Goal: Transaction & Acquisition: Obtain resource

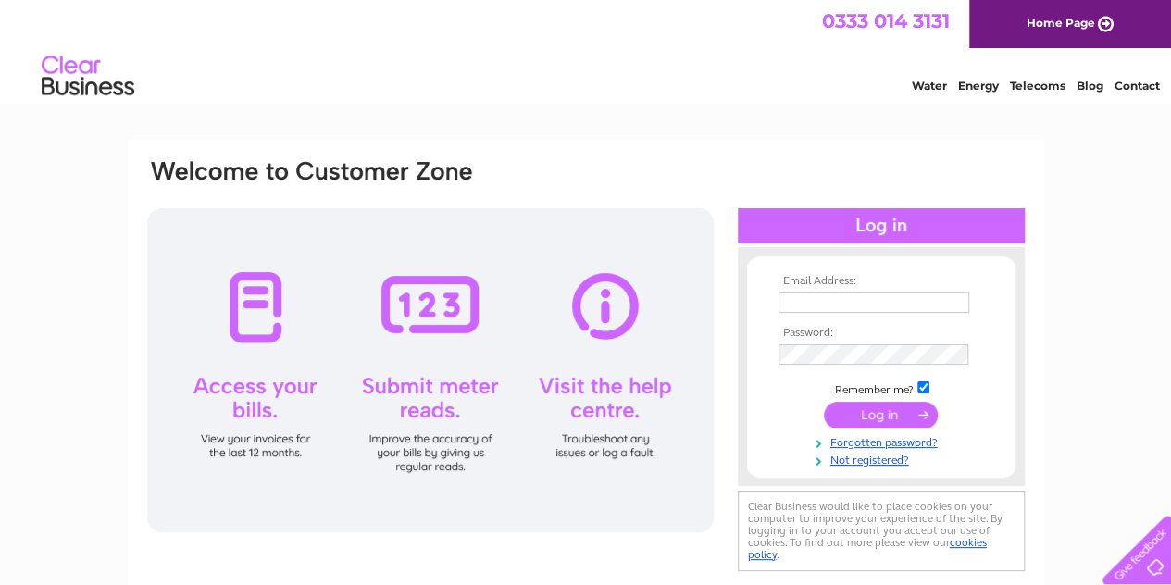
type input "[EMAIL_ADDRESS][DOMAIN_NAME]"
click at [861, 418] on input "submit" at bounding box center [881, 415] width 114 height 26
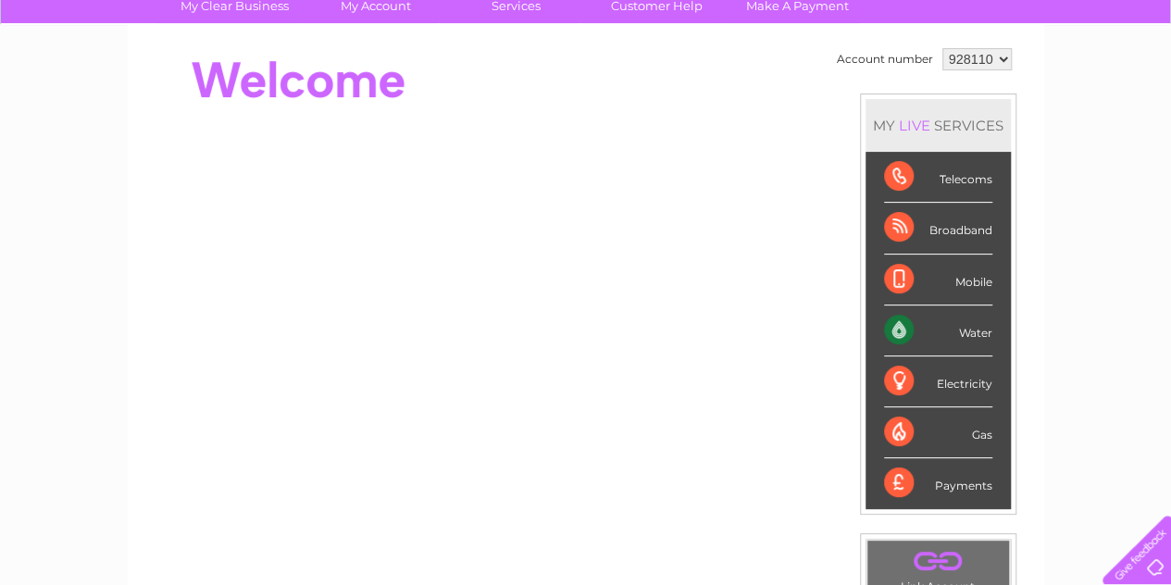
scroll to position [151, 0]
click at [967, 327] on div "Water" at bounding box center [938, 330] width 108 height 51
click at [1107, 216] on div "My Clear Business Login Details My Details My Preferences Link Account My Accou…" at bounding box center [585, 508] width 1171 height 1041
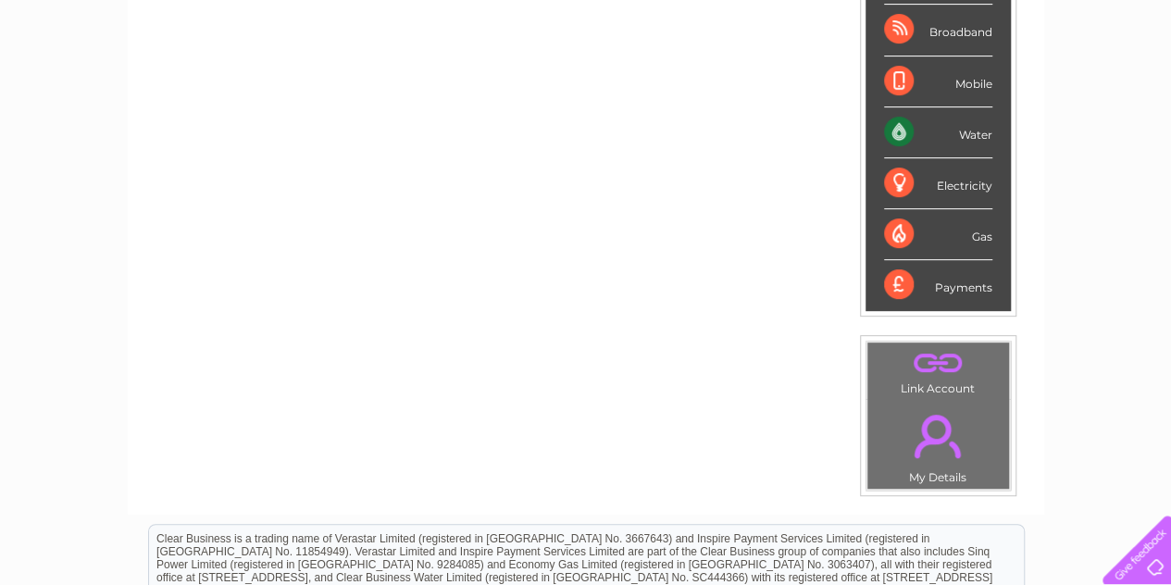
scroll to position [341, 0]
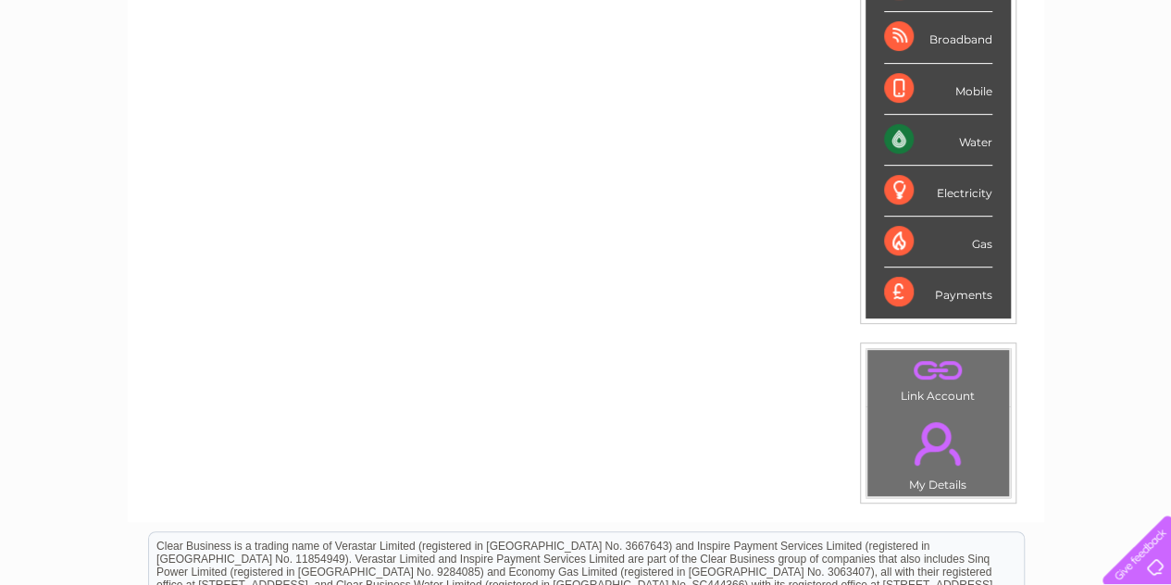
click at [939, 369] on link "." at bounding box center [938, 371] width 132 height 32
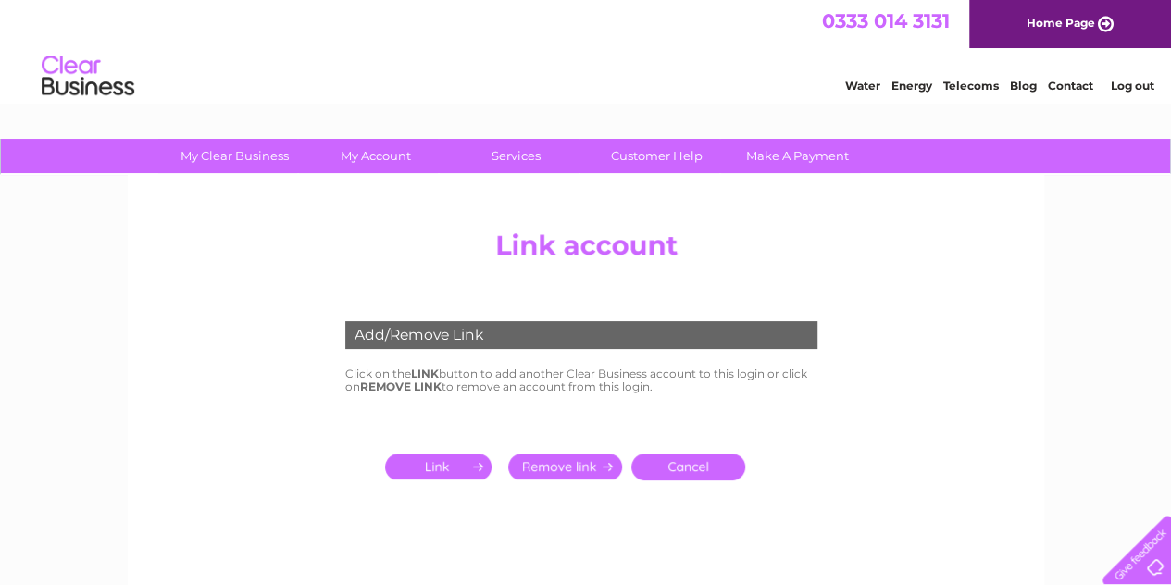
click at [443, 472] on input "submit" at bounding box center [442, 467] width 114 height 26
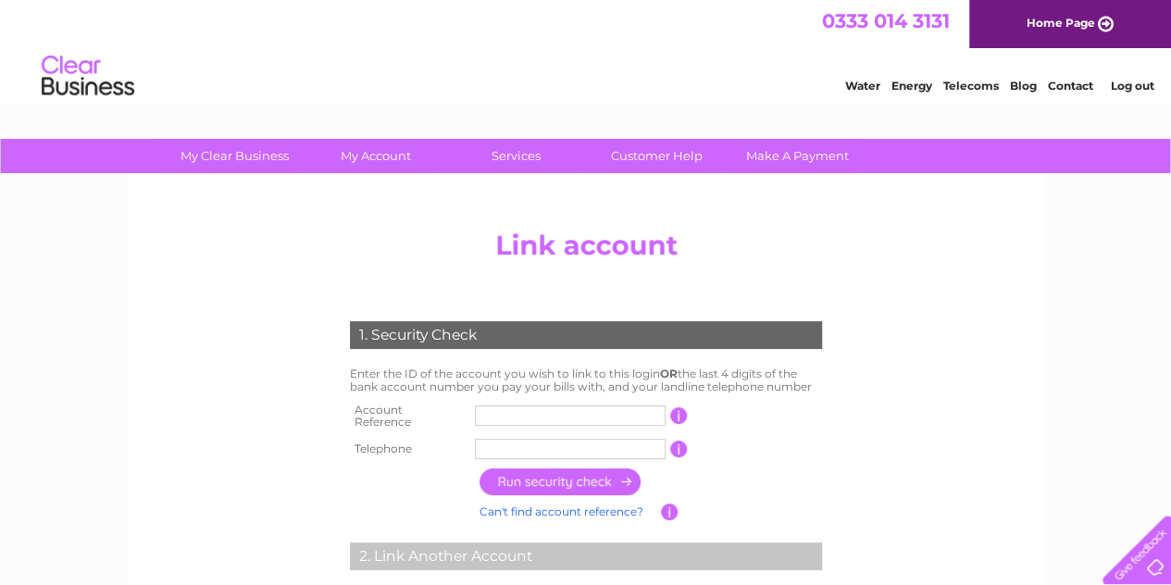
click at [548, 407] on input "text" at bounding box center [570, 416] width 191 height 20
type input "30290975"
click at [544, 446] on input "text" at bounding box center [570, 449] width 191 height 20
type input "01316655499"
click at [587, 486] on input "button" at bounding box center [561, 482] width 163 height 27
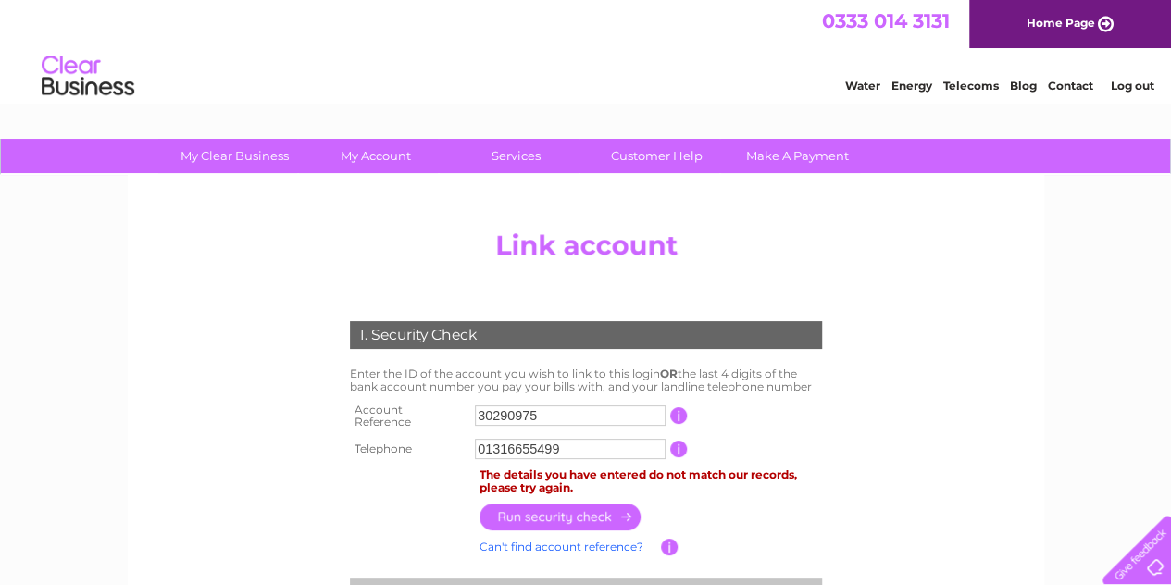
click at [1104, 39] on link "Home Page" at bounding box center [1070, 24] width 202 height 48
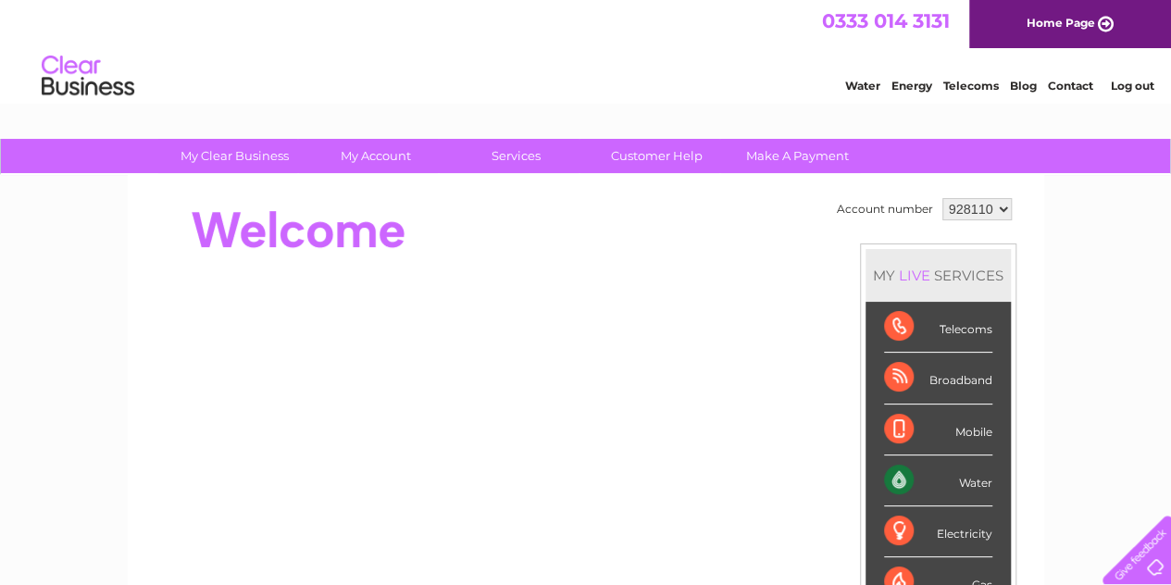
click at [1004, 213] on select "928110" at bounding box center [977, 209] width 69 height 22
click at [943, 198] on select "928110" at bounding box center [977, 209] width 69 height 22
click at [1074, 89] on link "Contact" at bounding box center [1070, 86] width 45 height 14
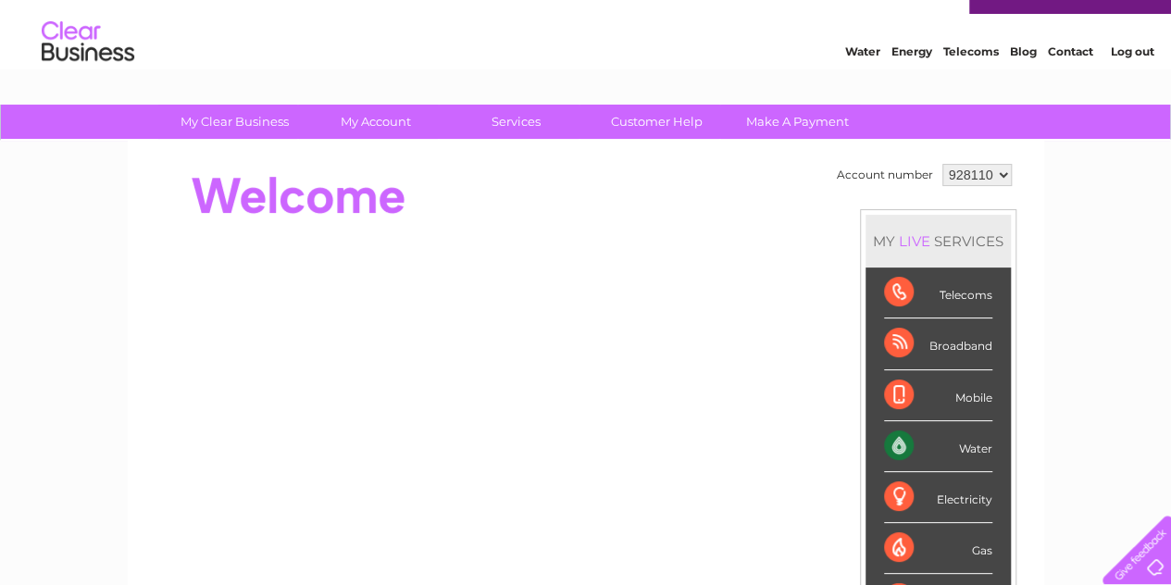
scroll to position [35, 0]
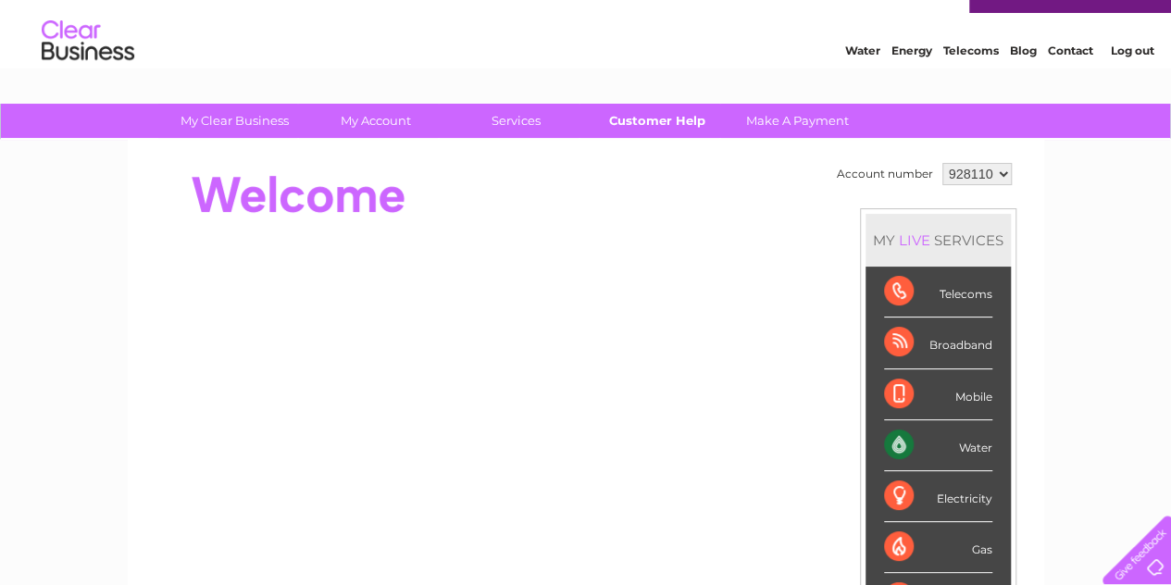
click at [666, 120] on link "Customer Help" at bounding box center [657, 121] width 153 height 34
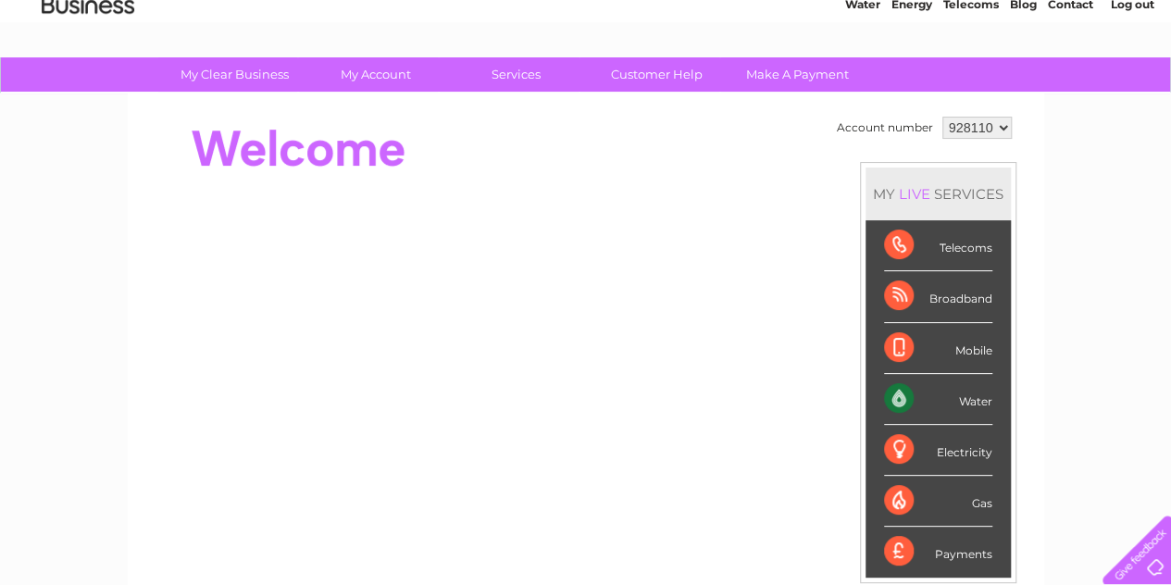
scroll to position [96, 0]
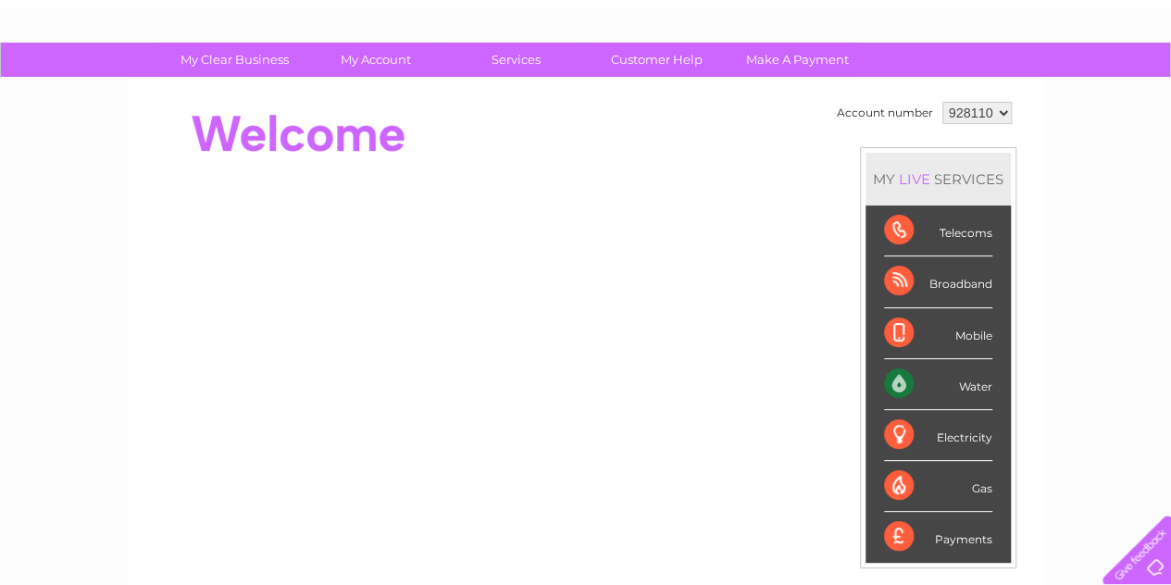
click at [892, 384] on div "Water" at bounding box center [938, 384] width 108 height 51
drag, startPoint x: 1167, startPoint y: 244, endPoint x: 1184, endPoint y: 327, distance: 85.2
click at [1170, 327] on html "My Clear Business Login Details My Details My Preferences Link Account My Accou…" at bounding box center [585, 501] width 1171 height 1194
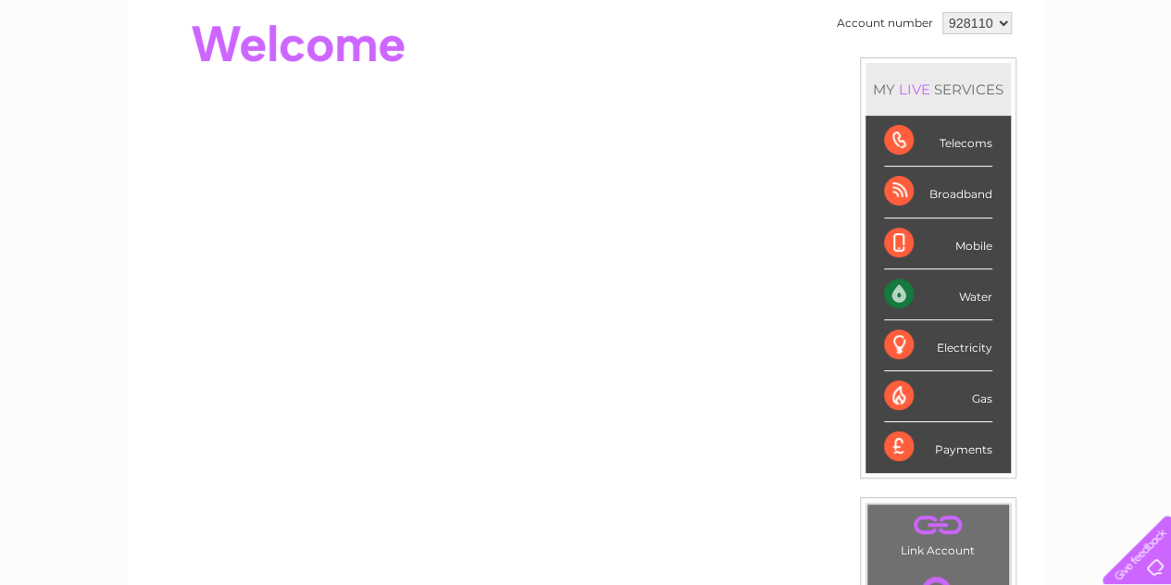
scroll to position [0, 0]
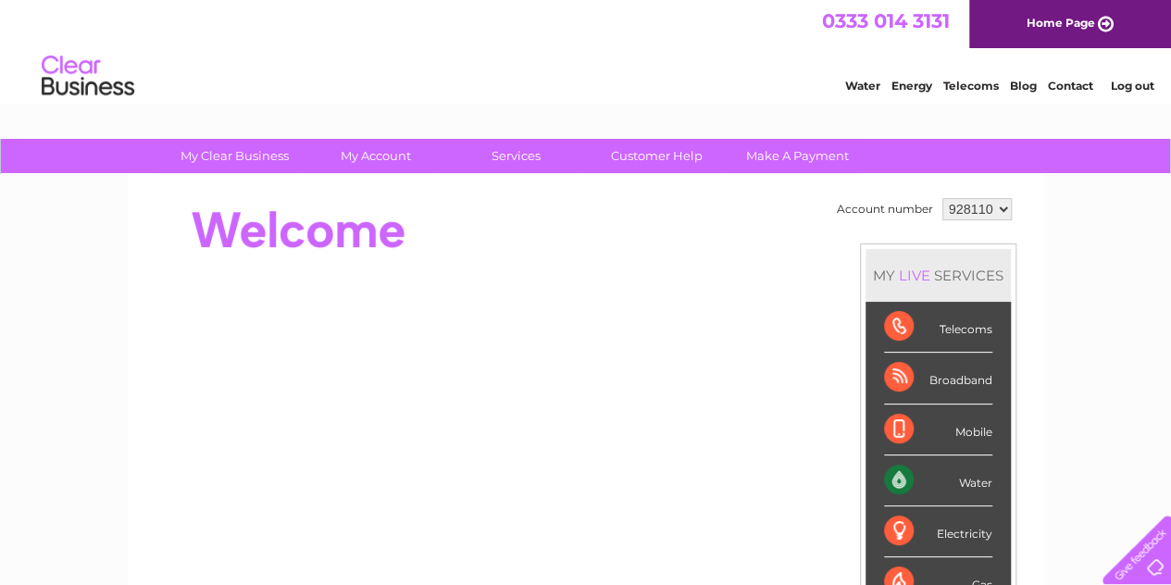
drag, startPoint x: 1176, startPoint y: 211, endPoint x: 1071, endPoint y: 108, distance: 146.7
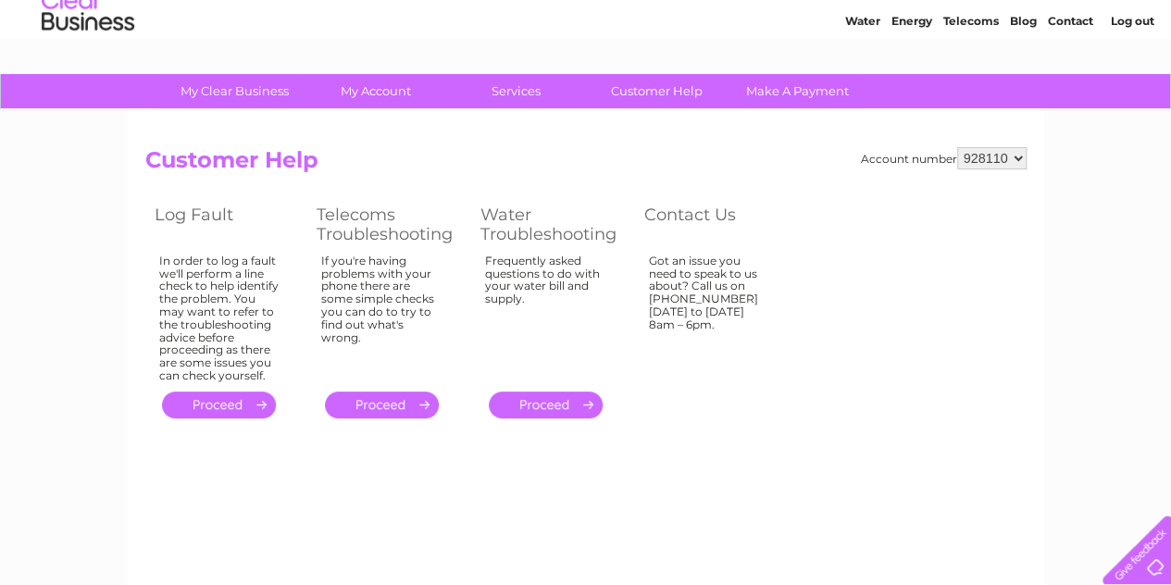
scroll to position [66, 0]
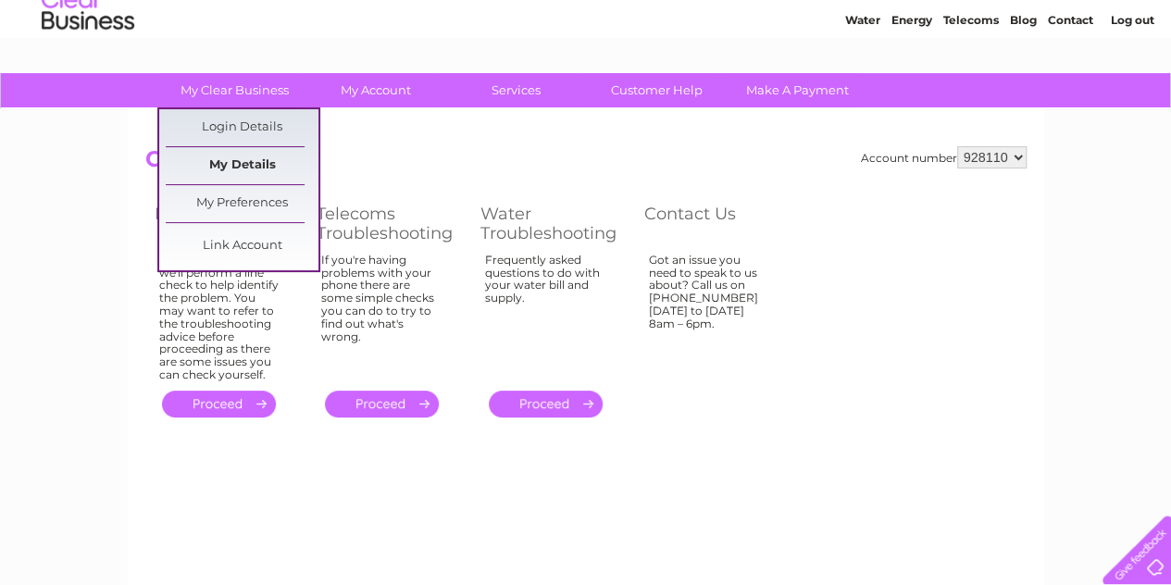
click at [229, 159] on link "My Details" at bounding box center [242, 165] width 153 height 37
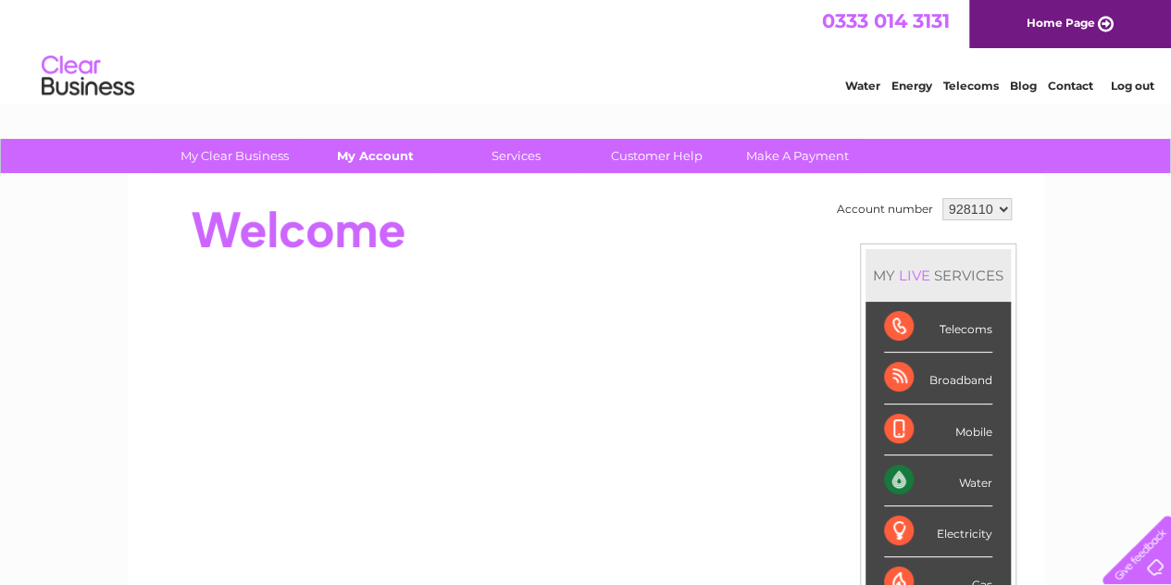
click at [393, 155] on link "My Account" at bounding box center [375, 156] width 153 height 34
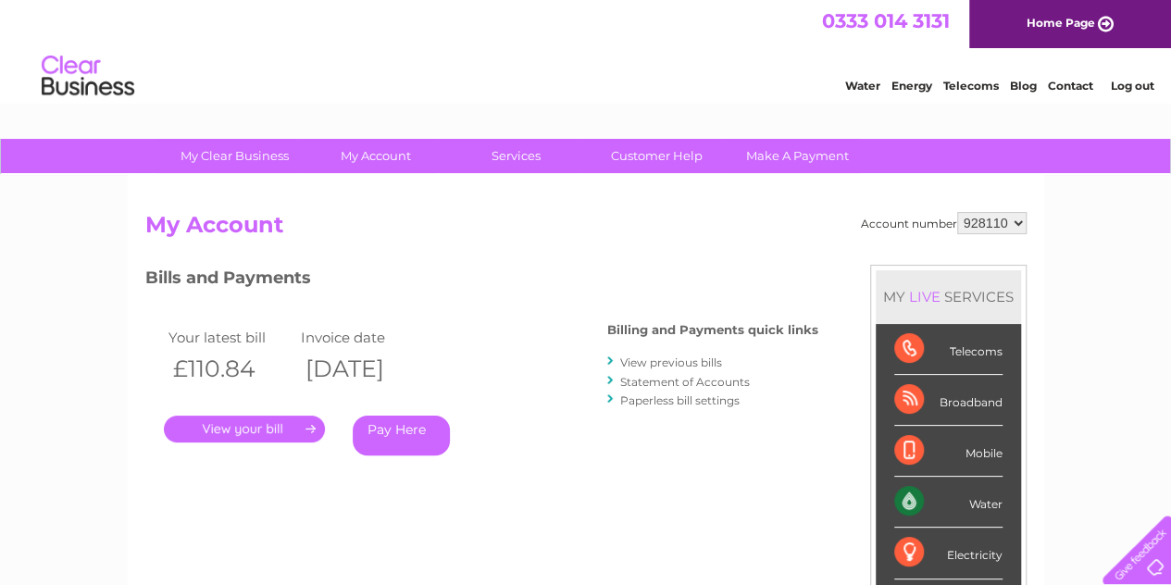
click at [663, 381] on link "Statement of Accounts" at bounding box center [685, 382] width 130 height 14
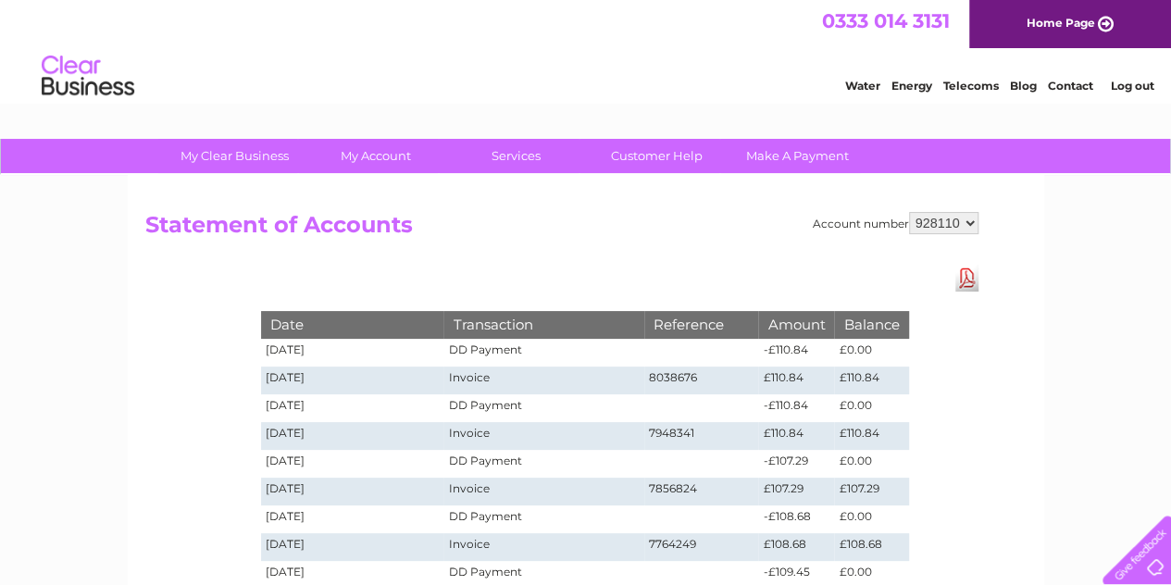
click at [961, 284] on link "Download Pdf" at bounding box center [967, 278] width 23 height 27
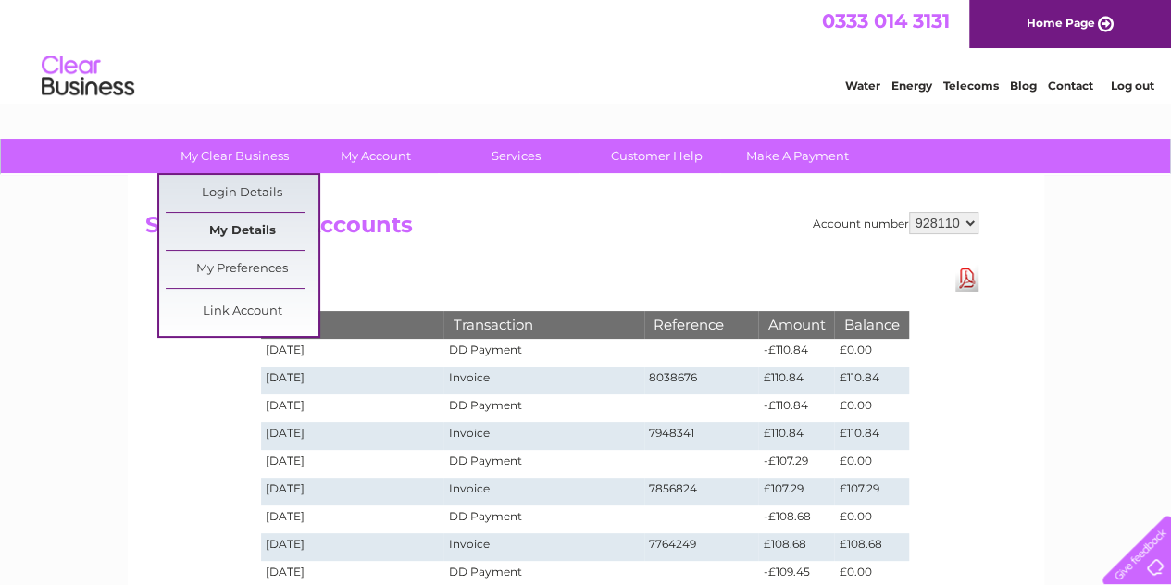
click at [226, 217] on link "My Details" at bounding box center [242, 231] width 153 height 37
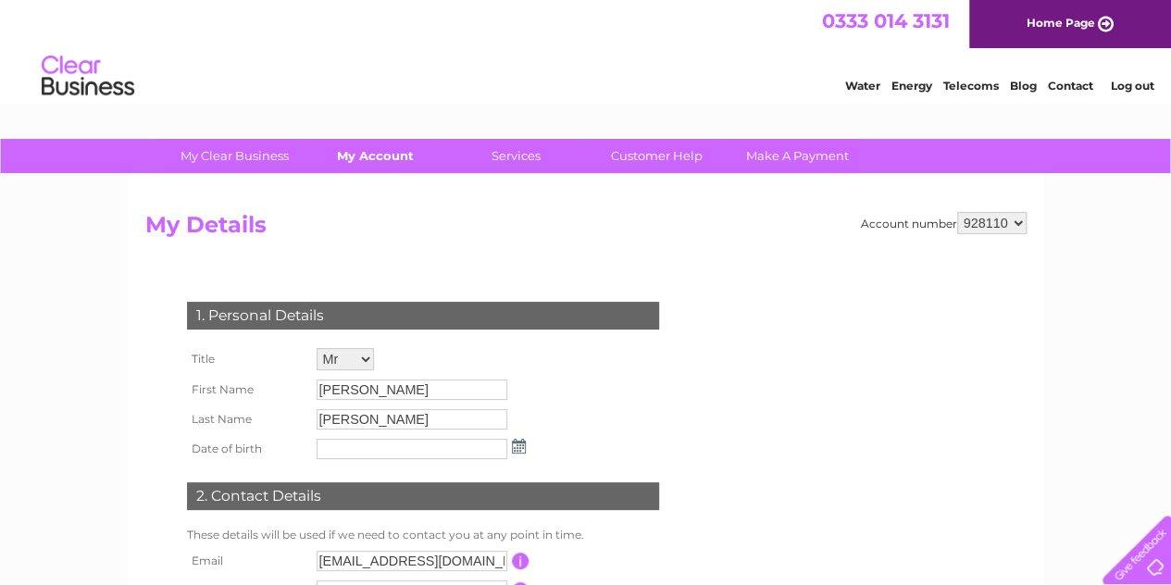
click at [393, 156] on link "My Account" at bounding box center [375, 156] width 153 height 34
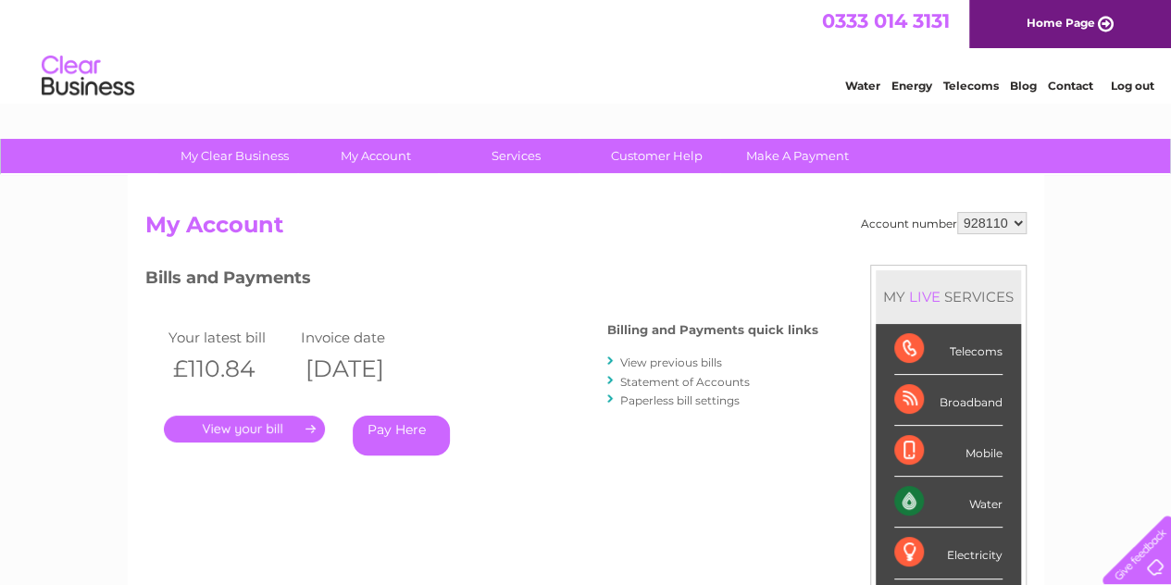
click at [275, 439] on link "." at bounding box center [244, 429] width 161 height 27
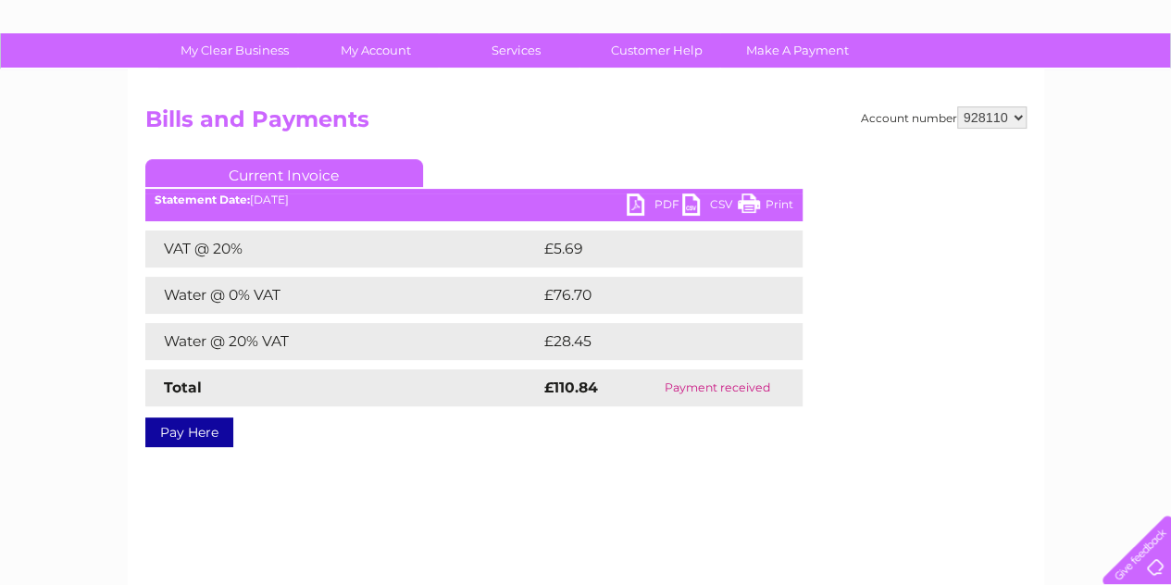
scroll to position [106, 0]
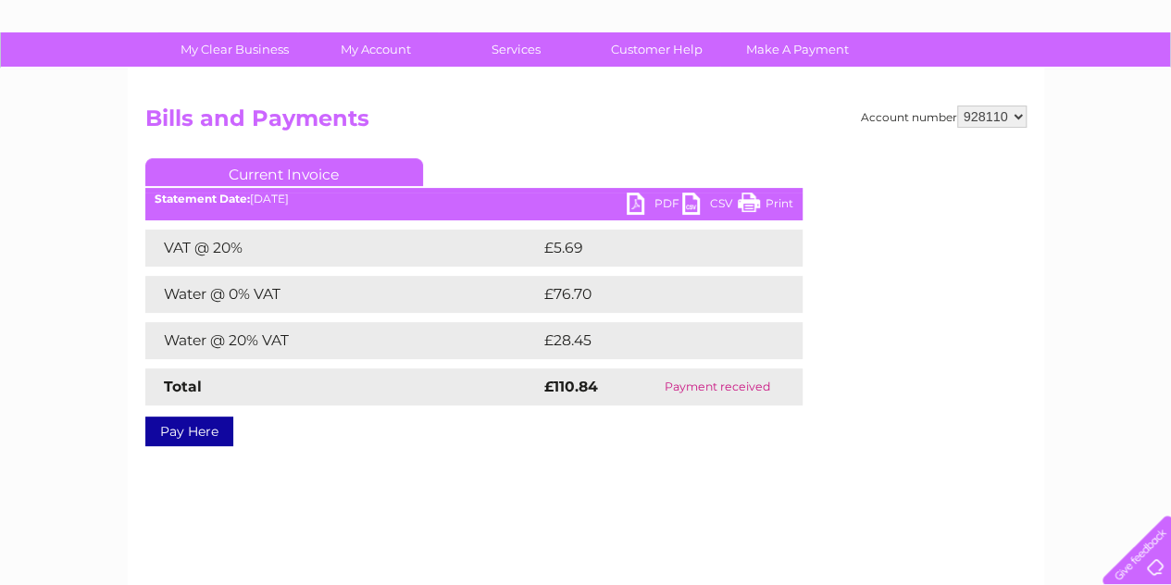
click at [631, 206] on link "PDF" at bounding box center [655, 206] width 56 height 27
